Goal: Task Accomplishment & Management: Use online tool/utility

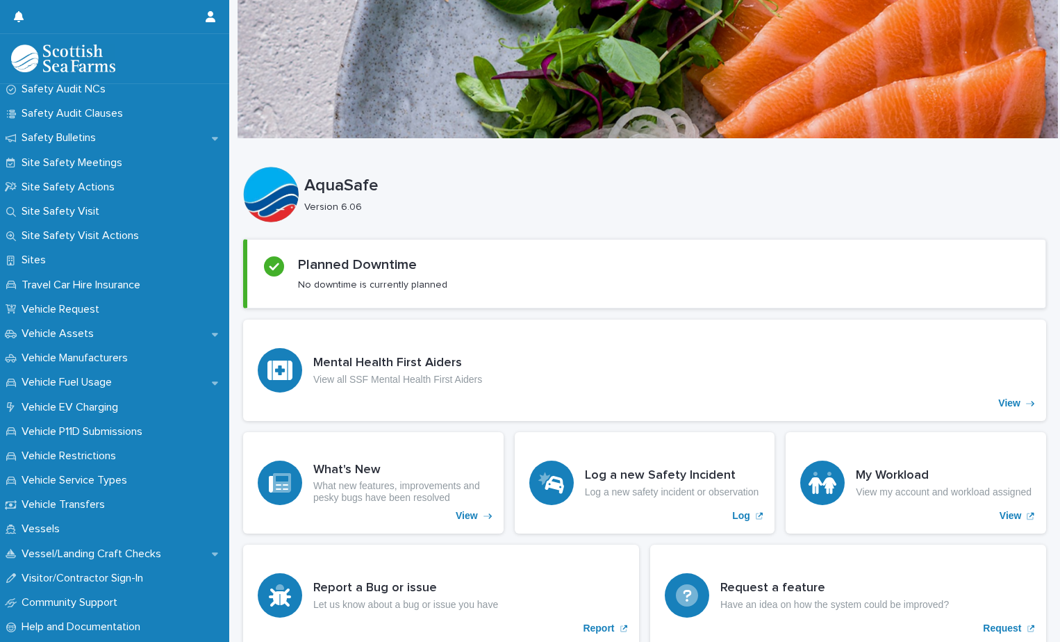
scroll to position [829, 0]
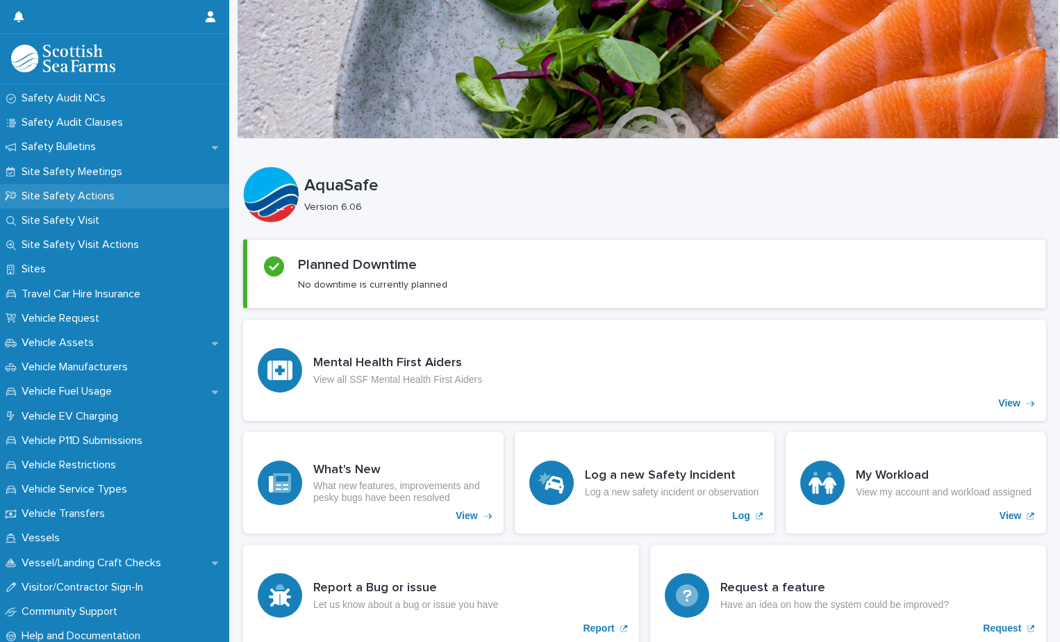
click at [92, 197] on p "Site Safety Actions" at bounding box center [71, 196] width 110 height 13
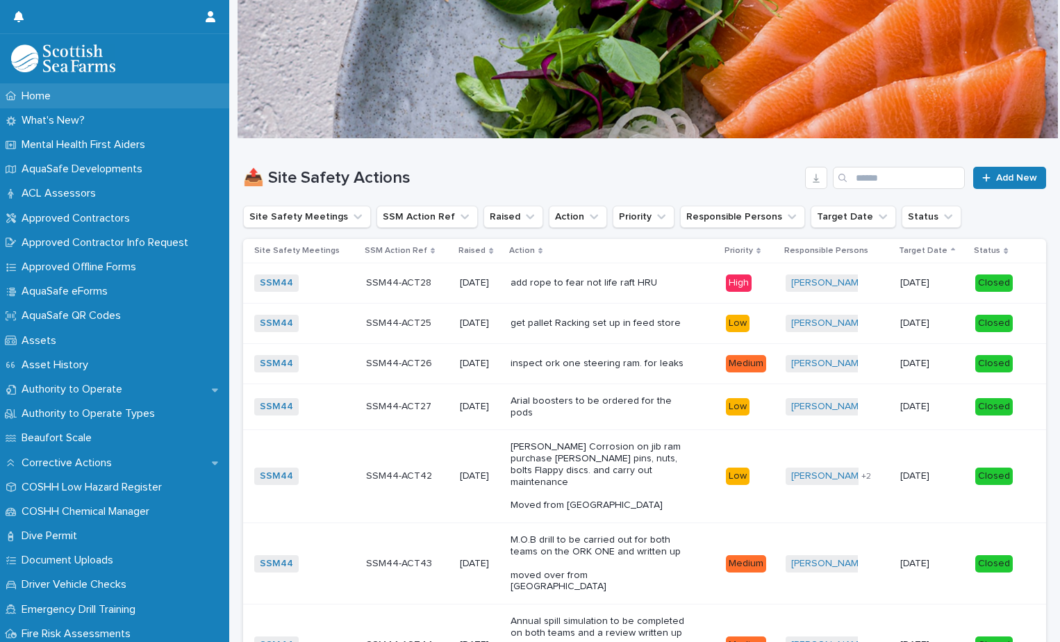
click at [36, 103] on div "Home" at bounding box center [114, 96] width 229 height 24
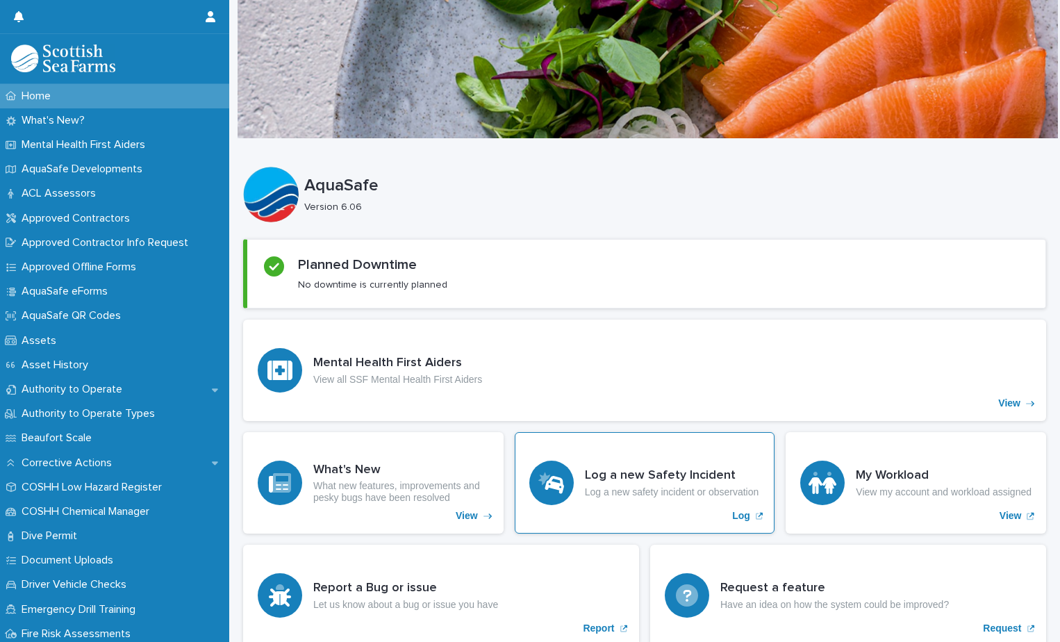
click at [681, 487] on p "Log a new safety incident or observation" at bounding box center [672, 492] width 174 height 12
